Goal: Information Seeking & Learning: Check status

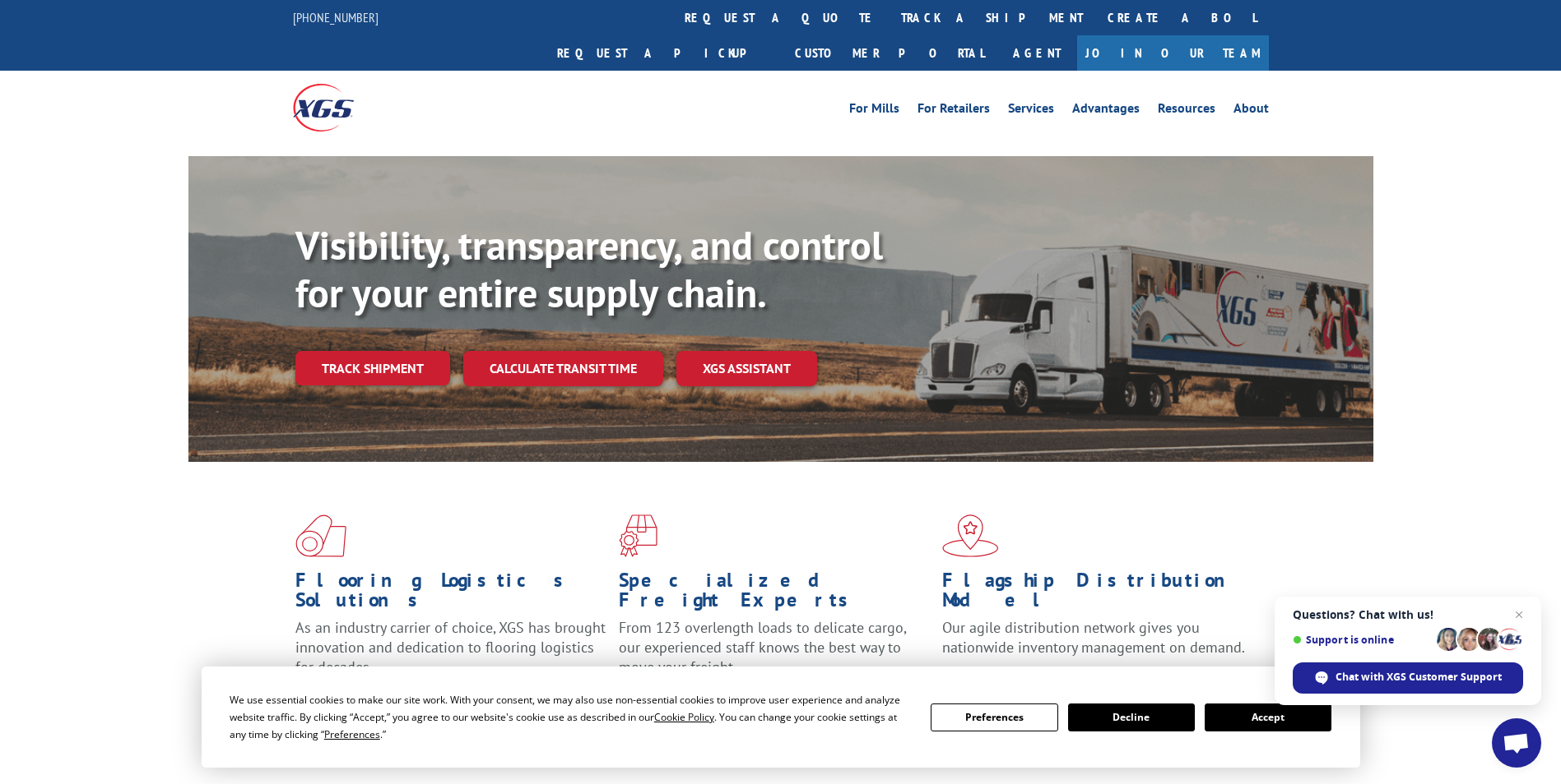
click at [1275, 728] on button "Accept" at bounding box center [1267, 718] width 127 height 28
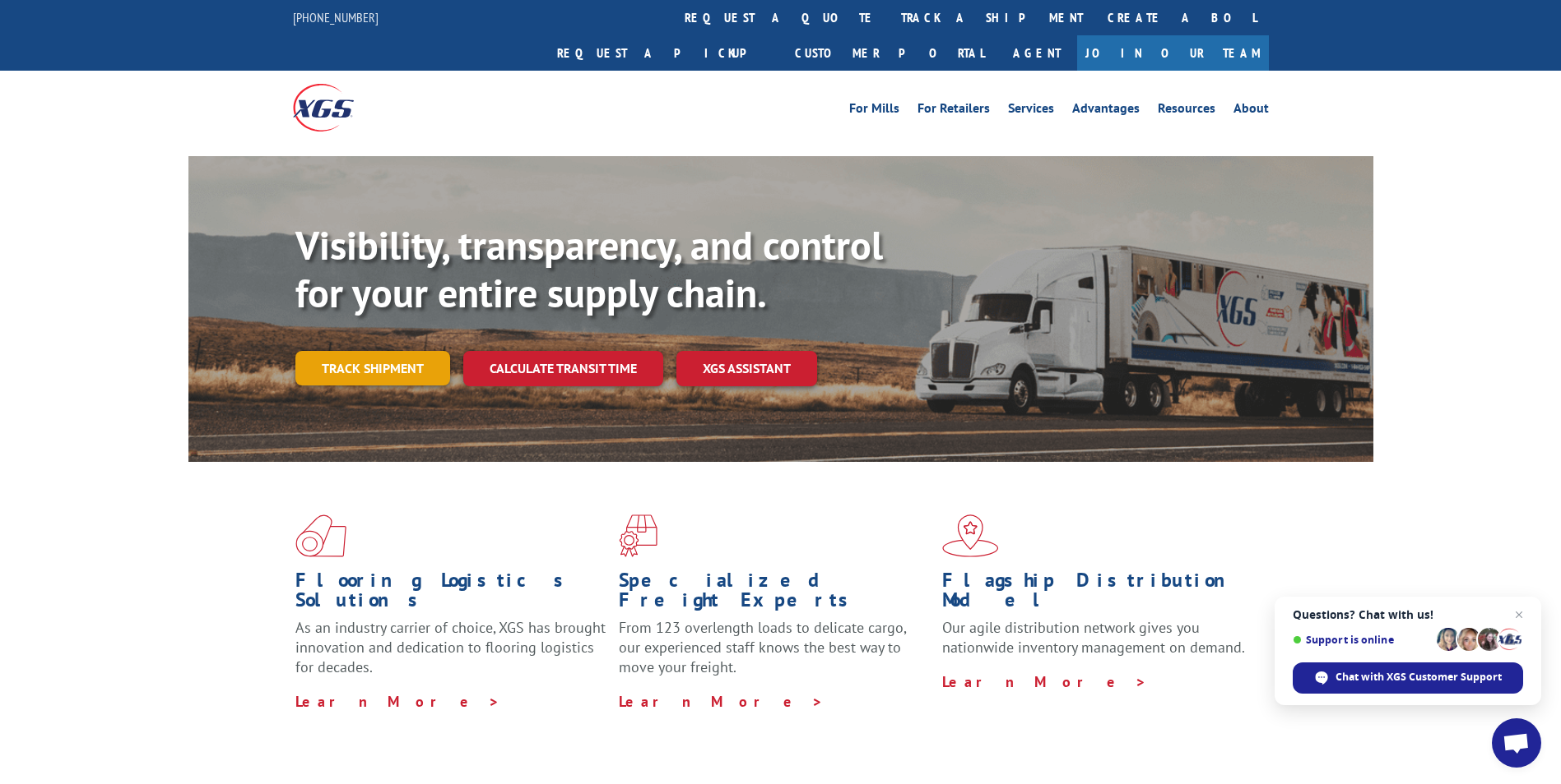
click at [361, 351] on link "Track shipment" at bounding box center [373, 367] width 155 height 34
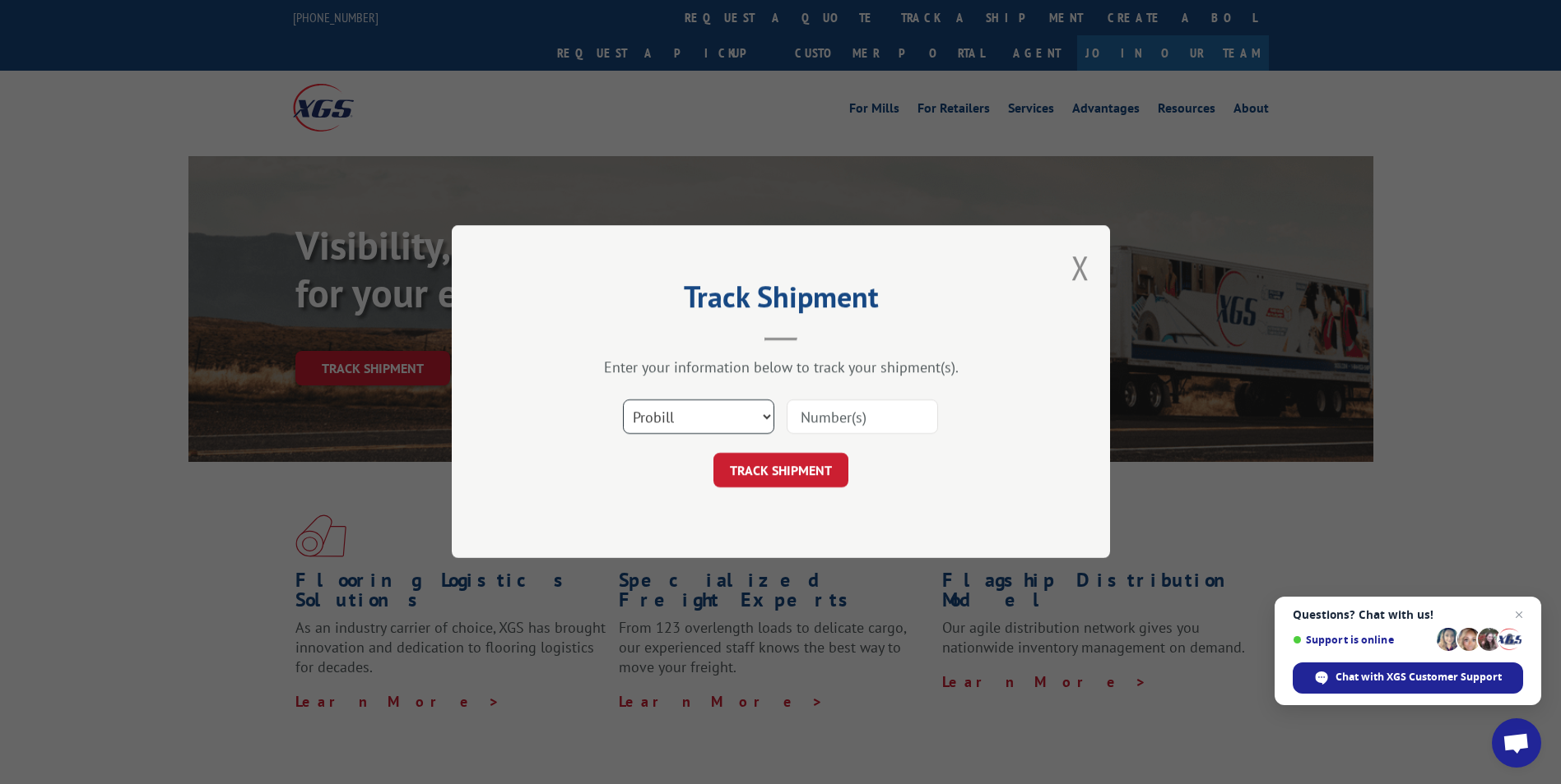
click at [745, 422] on select "Select category... Probill BOL PO" at bounding box center [699, 418] width 152 height 34
select select "bol"
click at [623, 401] on select "Select category... Probill BOL PO" at bounding box center [699, 418] width 152 height 34
click at [807, 420] on input at bounding box center [862, 418] width 152 height 34
paste input "6013139"
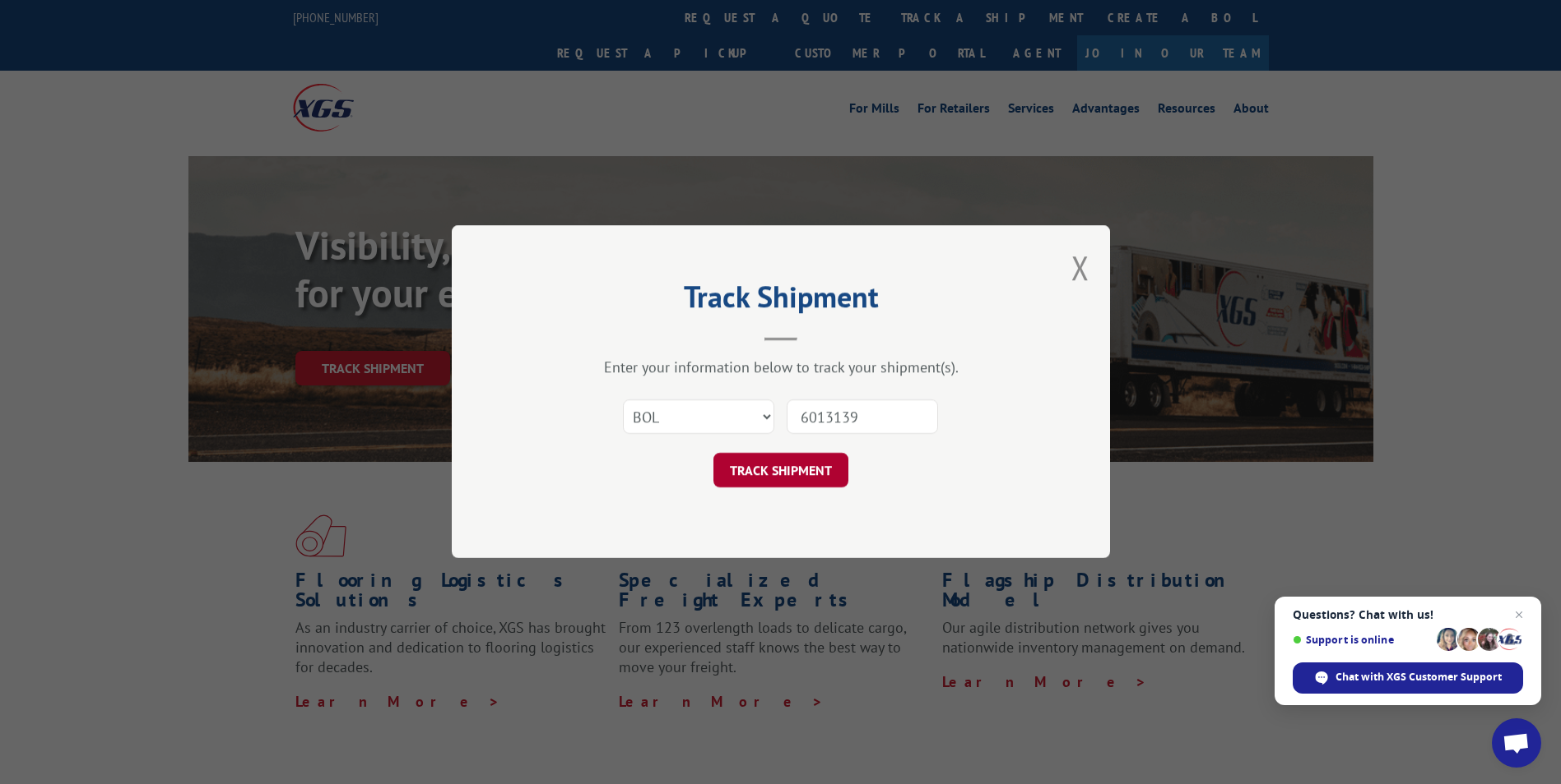
type input "6013139"
click at [785, 484] on button "TRACK SHIPMENT" at bounding box center [780, 471] width 135 height 34
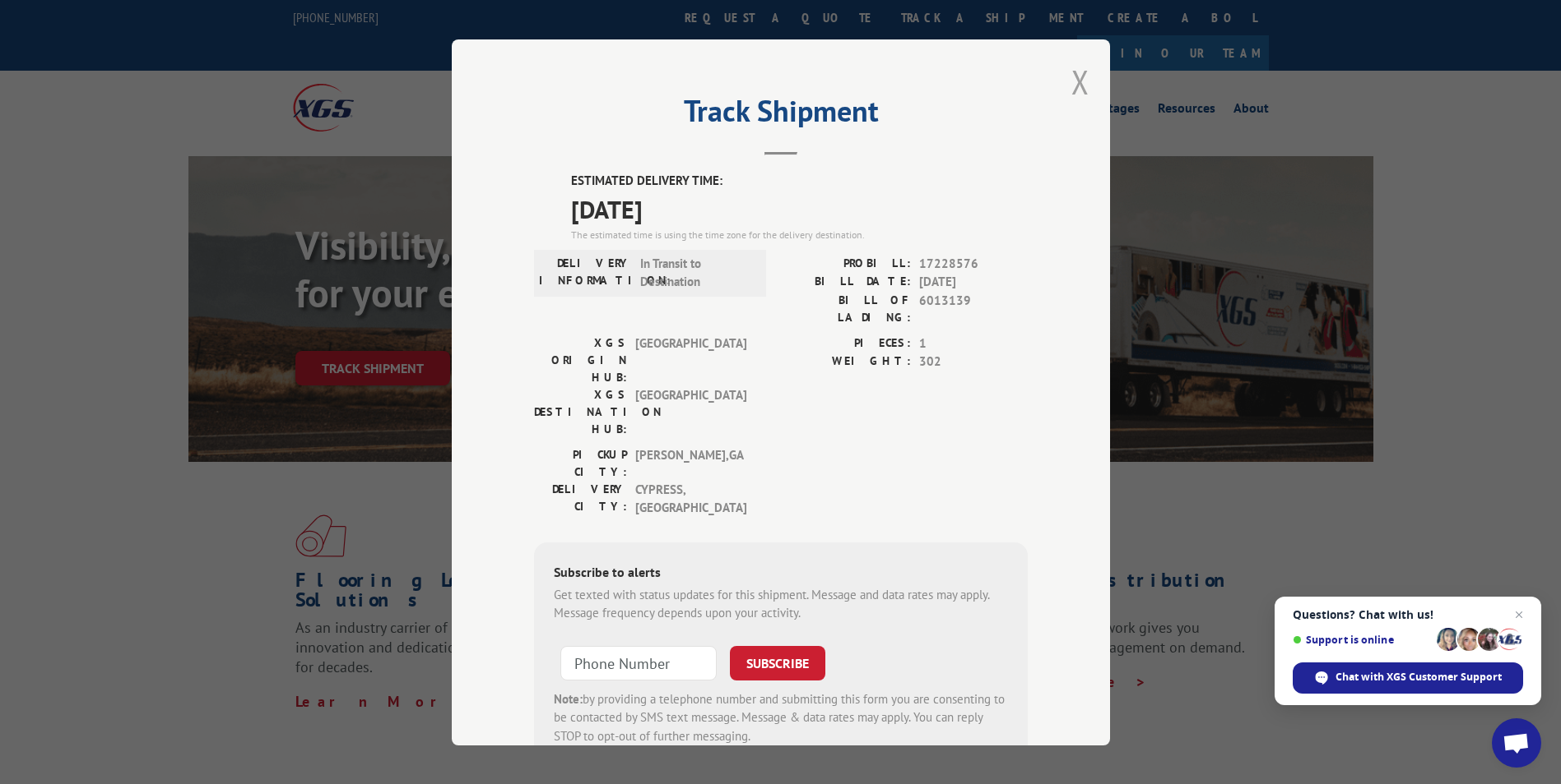
click at [1078, 79] on button "Close modal" at bounding box center [1080, 82] width 18 height 43
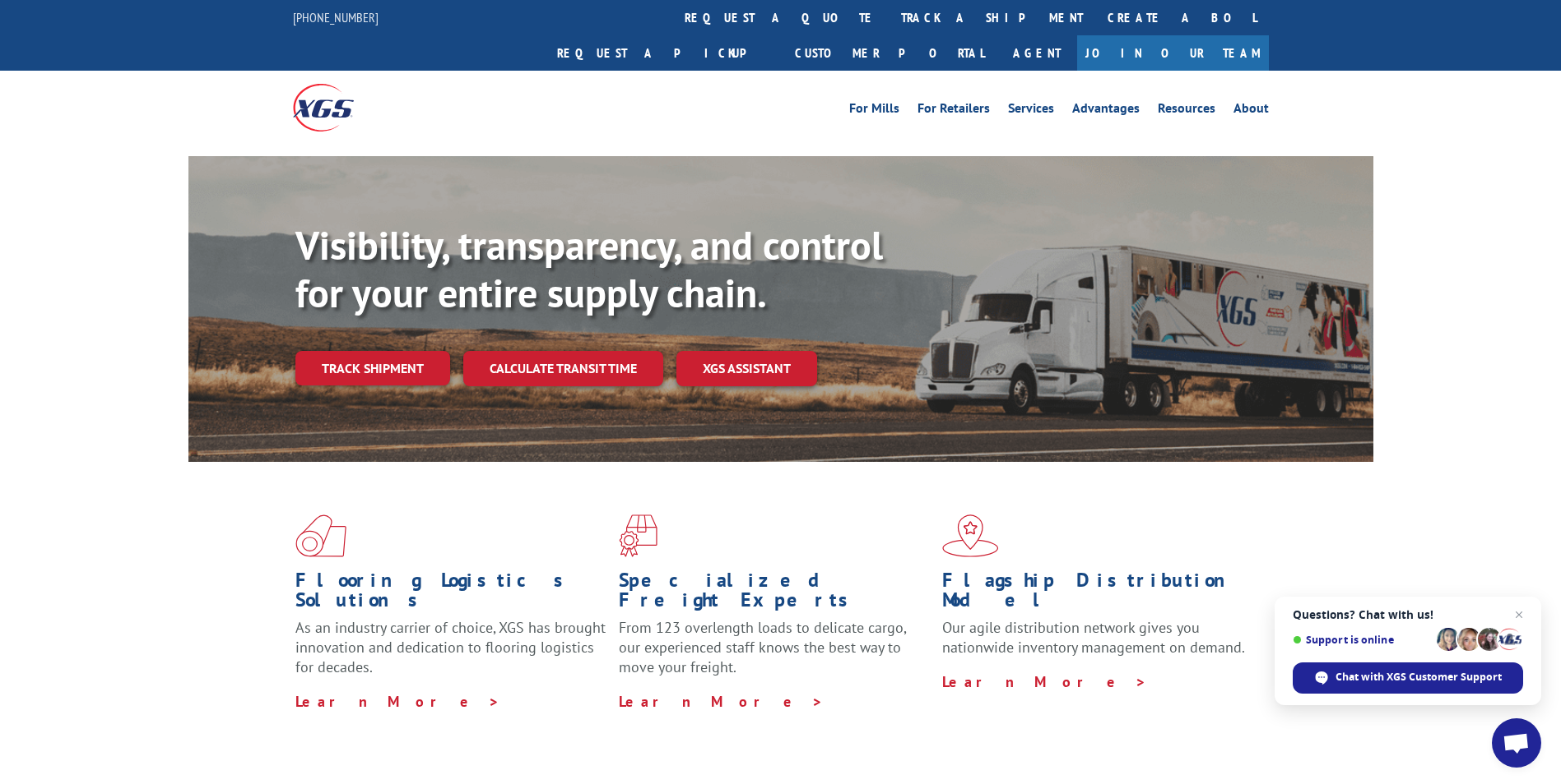
click at [408, 351] on link "Track shipment" at bounding box center [373, 367] width 155 height 34
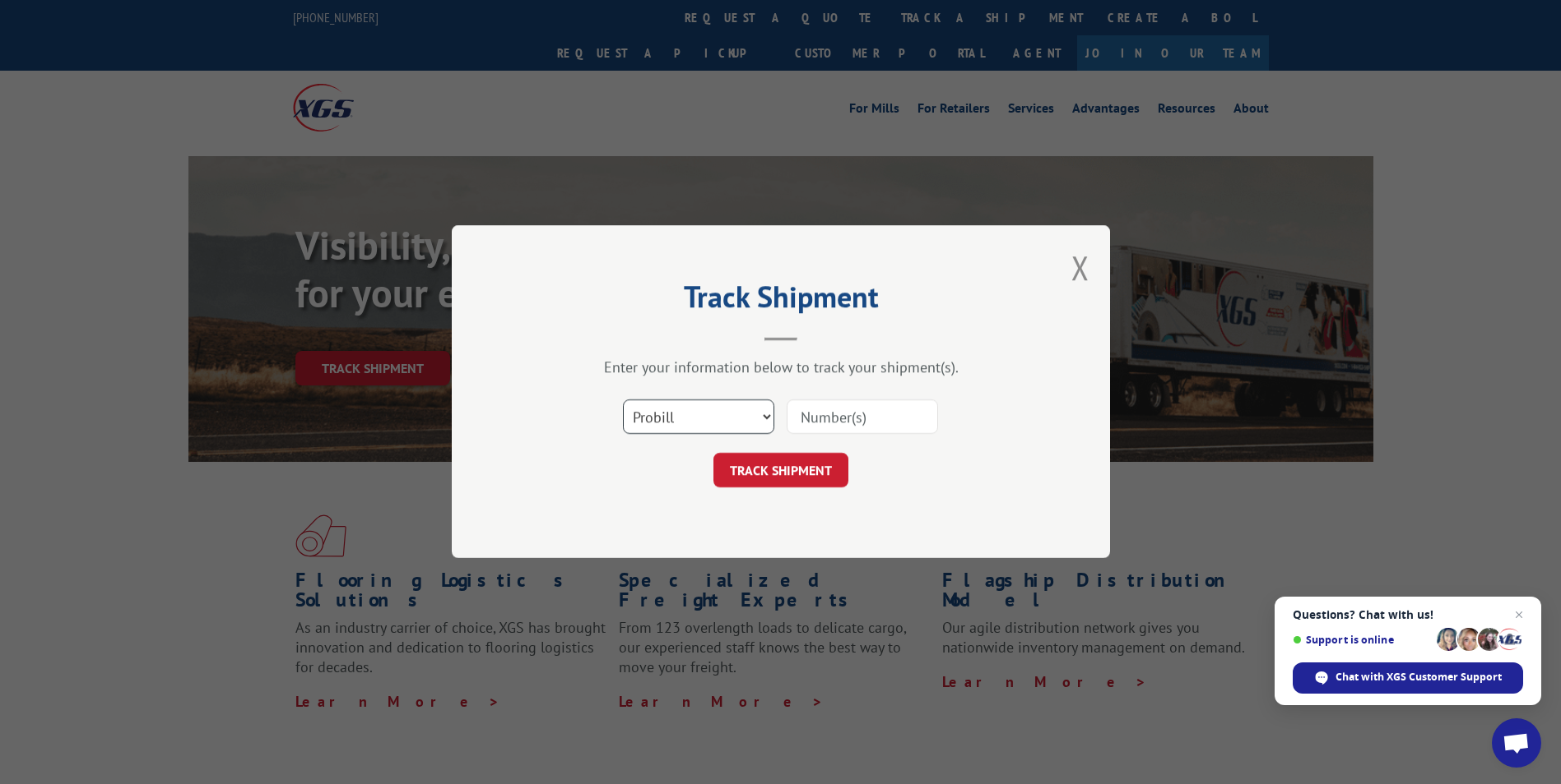
click at [766, 417] on select "Select category... Probill BOL PO" at bounding box center [699, 418] width 152 height 34
select select "bol"
click at [623, 401] on select "Select category... Probill BOL PO" at bounding box center [699, 418] width 152 height 34
click at [807, 417] on input at bounding box center [862, 418] width 152 height 34
paste input "6013140"
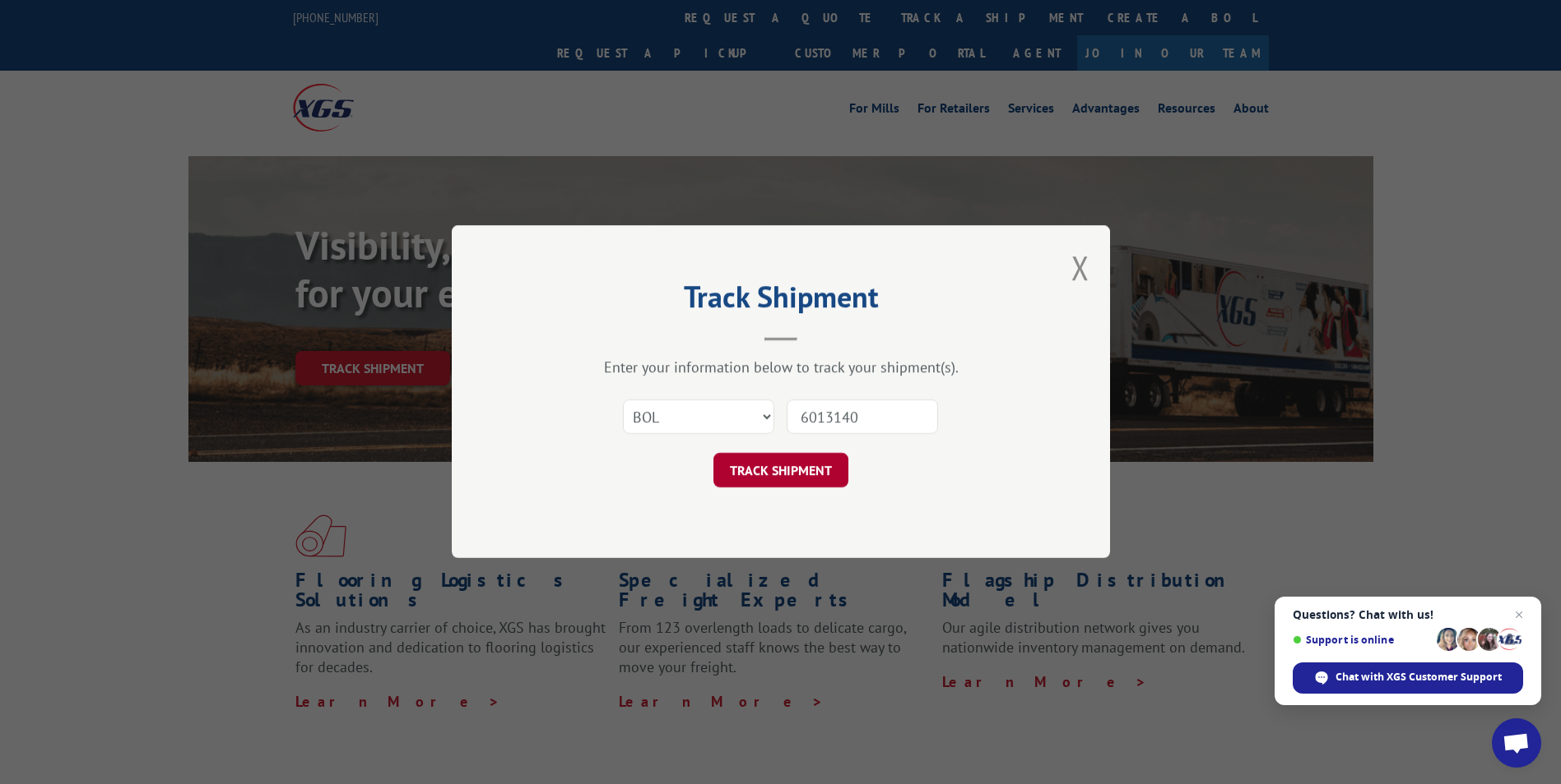
type input "6013140"
click at [814, 479] on button "TRACK SHIPMENT" at bounding box center [780, 471] width 135 height 34
